Goal: Task Accomplishment & Management: Manage account settings

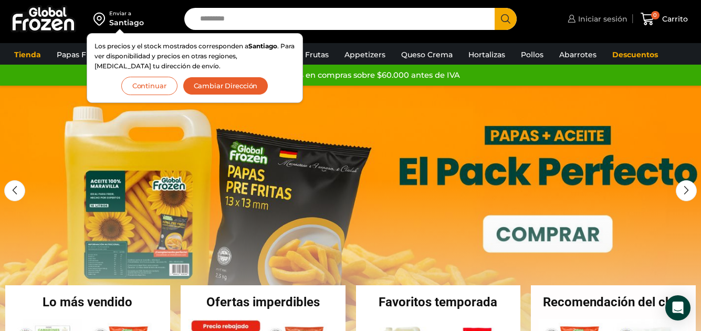
click at [587, 21] on span "Iniciar sesión" at bounding box center [601, 19] width 52 height 10
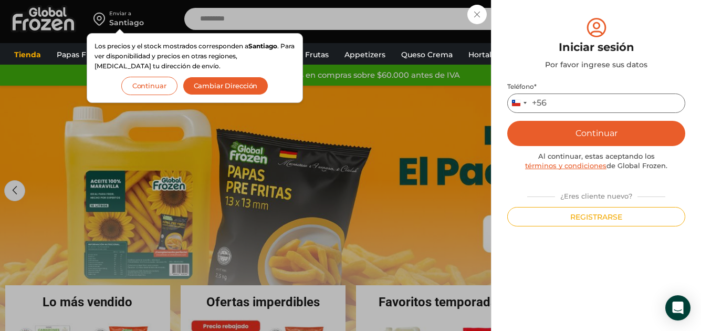
click at [597, 106] on input "Teléfono *" at bounding box center [596, 102] width 178 height 19
type input "*********"
click at [592, 136] on button "Continuar" at bounding box center [596, 133] width 178 height 25
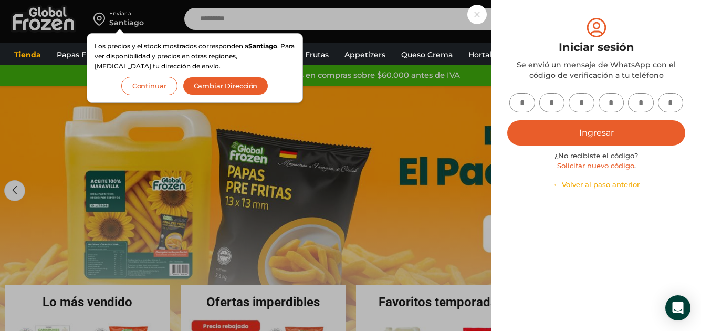
click at [519, 104] on input "text" at bounding box center [522, 102] width 26 height 19
type input "*"
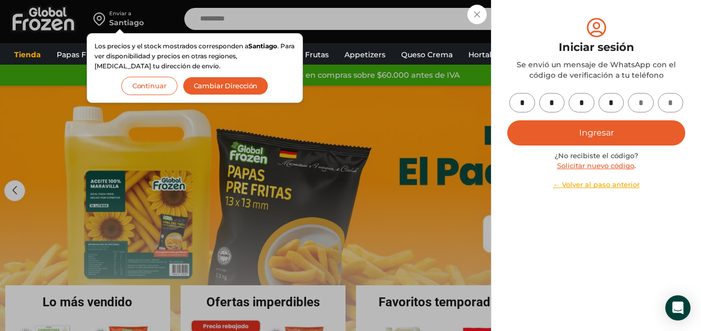
type input "*"
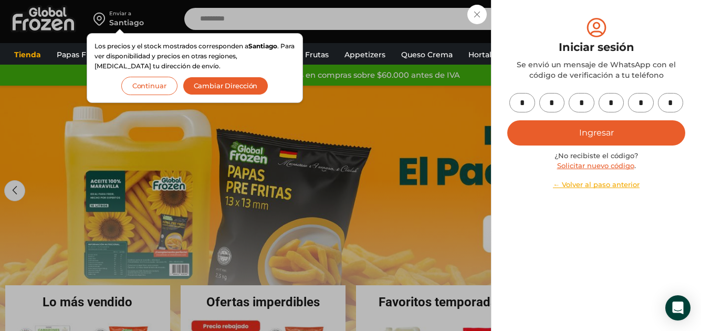
click at [582, 134] on button "Ingresar" at bounding box center [596, 132] width 178 height 25
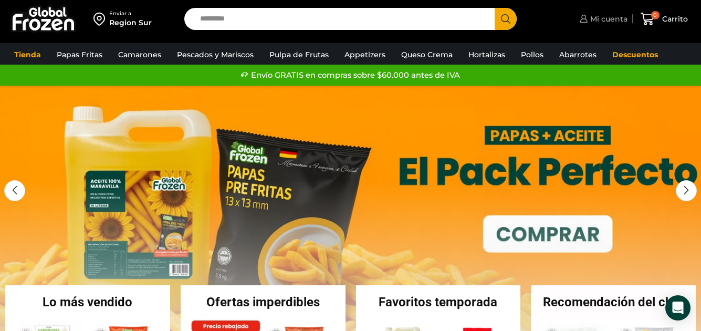
click at [601, 20] on span "Mi cuenta" at bounding box center [607, 19] width 40 height 10
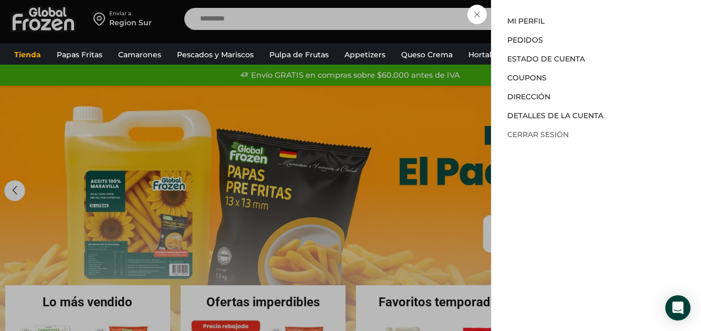
click at [529, 134] on link "Cerrar sesión" at bounding box center [537, 134] width 61 height 9
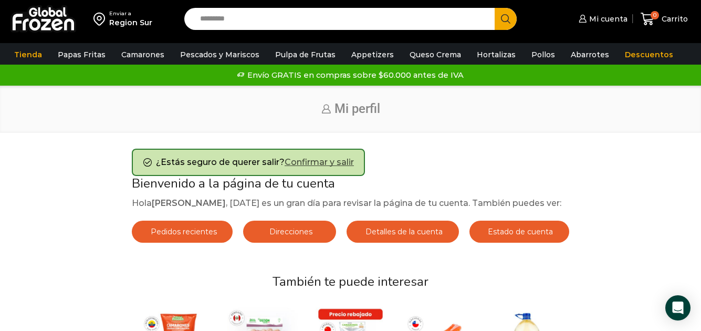
click at [340, 164] on link "Confirmar y salir" at bounding box center [319, 162] width 69 height 10
